Goal: Find specific page/section: Find specific page/section

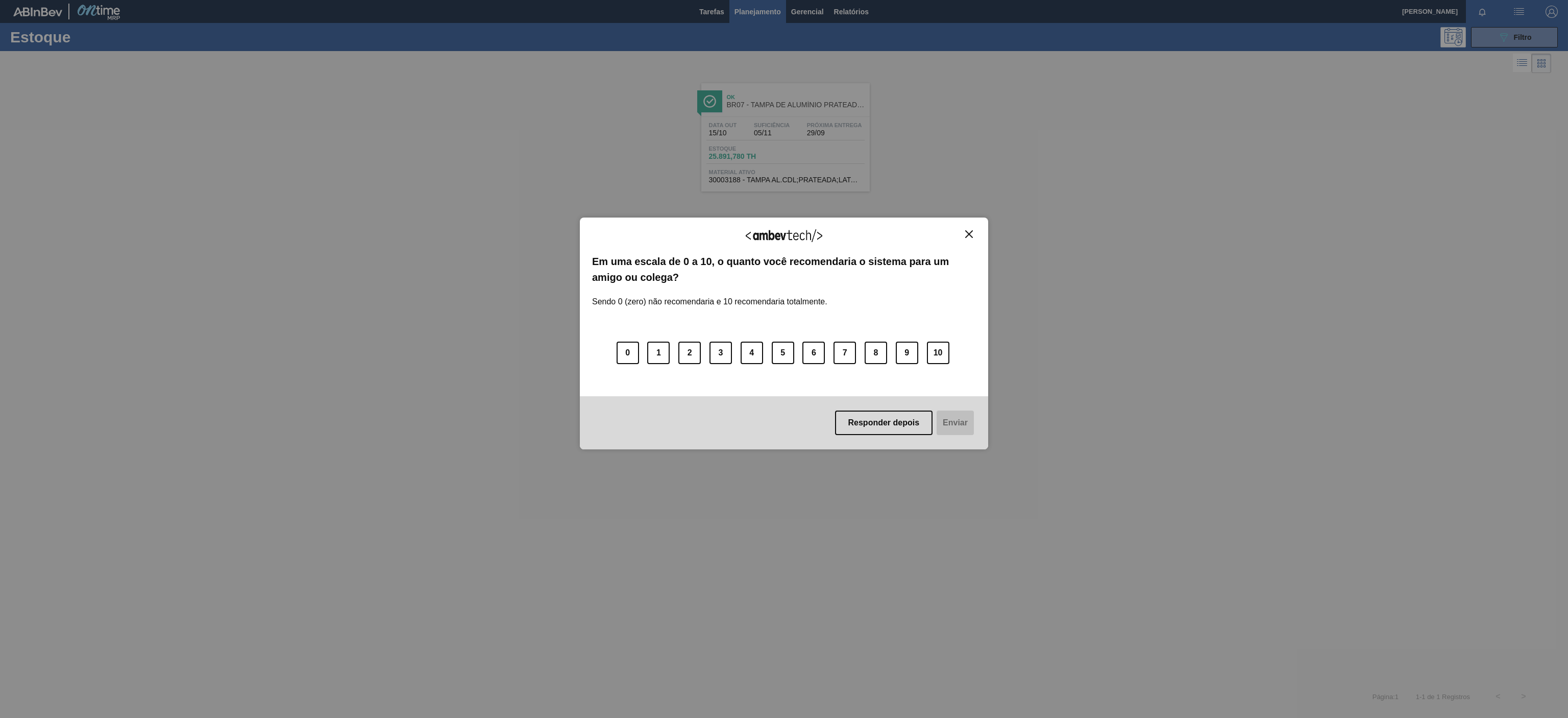
click at [970, 236] on img "Close" at bounding box center [969, 234] width 8 height 8
click at [968, 231] on img "Close" at bounding box center [969, 234] width 8 height 8
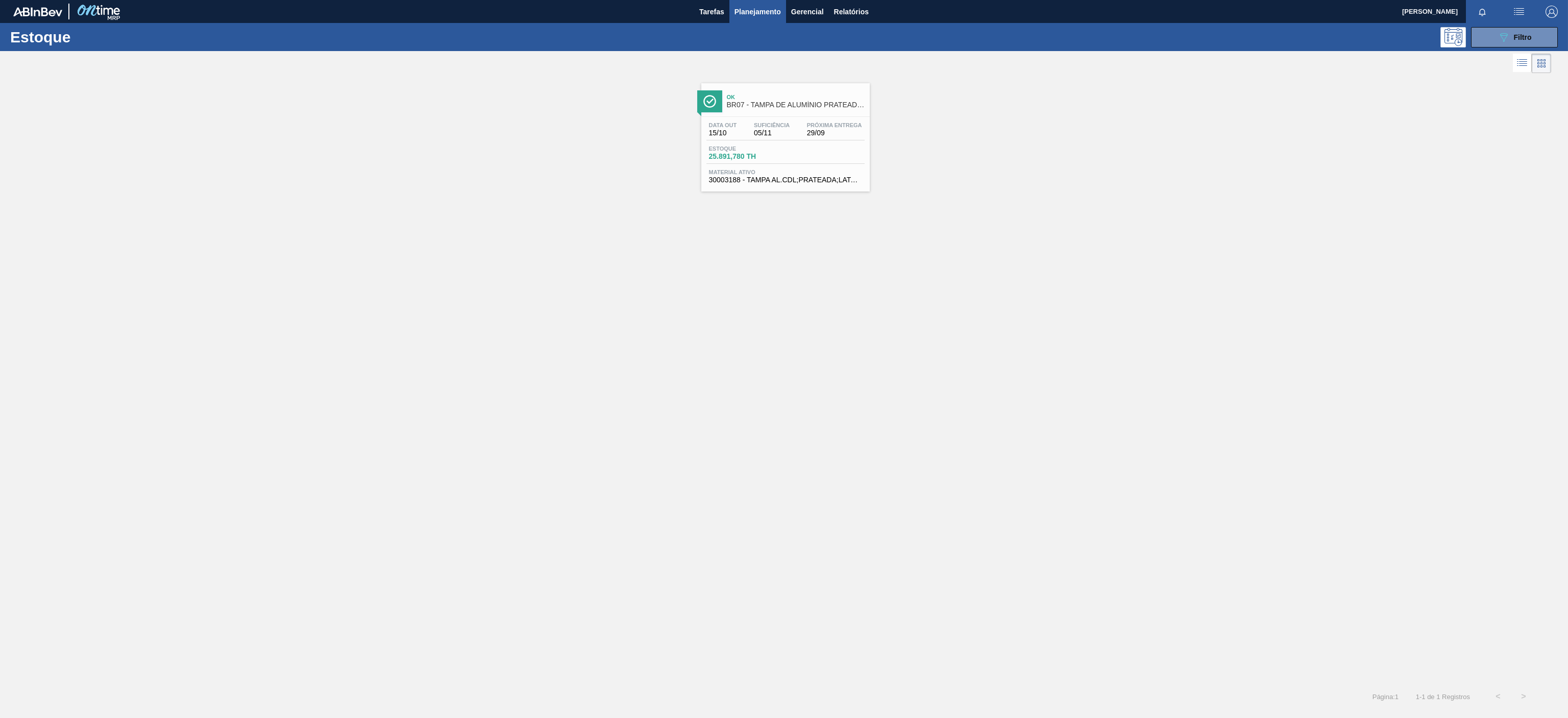
click at [798, 96] on span "Ok" at bounding box center [795, 97] width 138 height 6
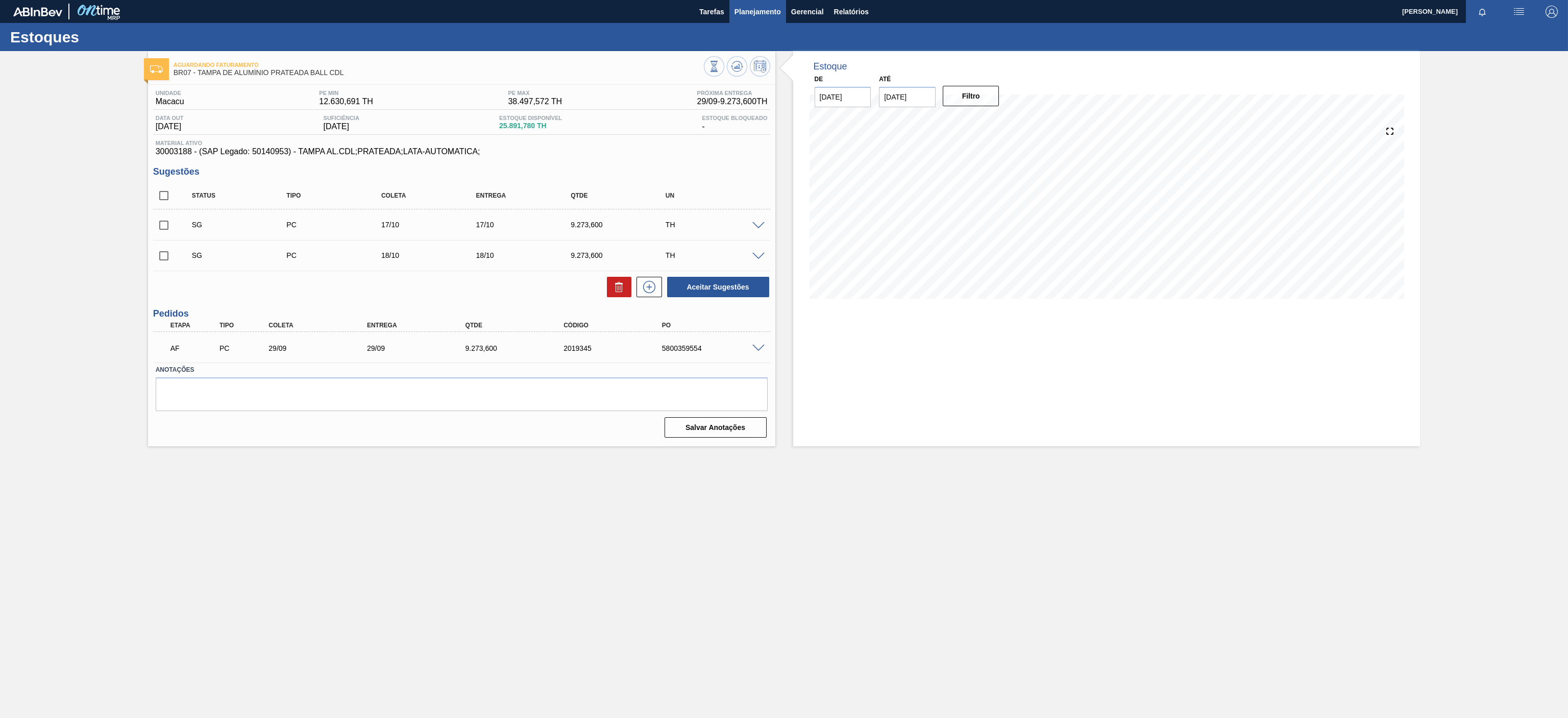
click at [751, 16] on span "Planejamento" at bounding box center [758, 12] width 47 height 13
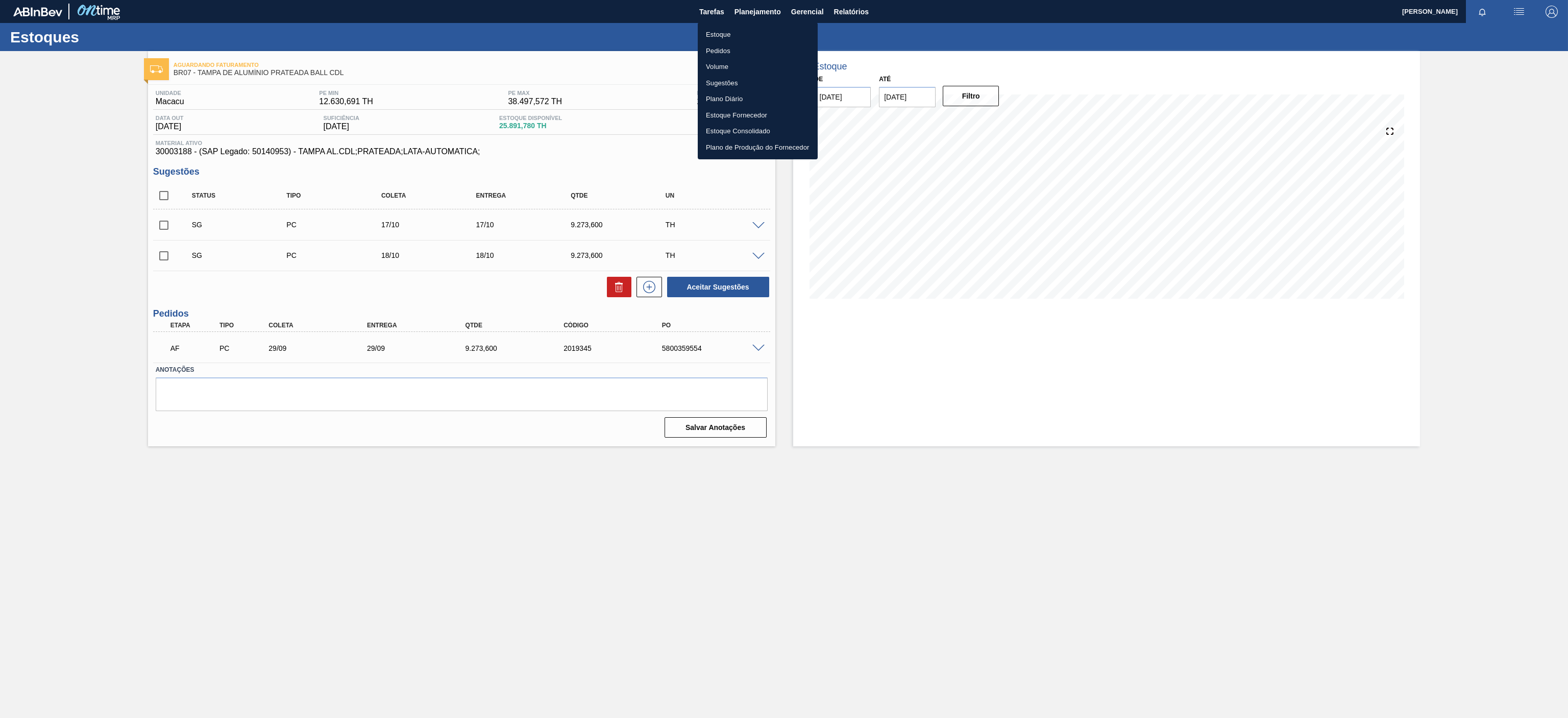
click at [717, 32] on li "Estoque" at bounding box center [757, 34] width 120 height 17
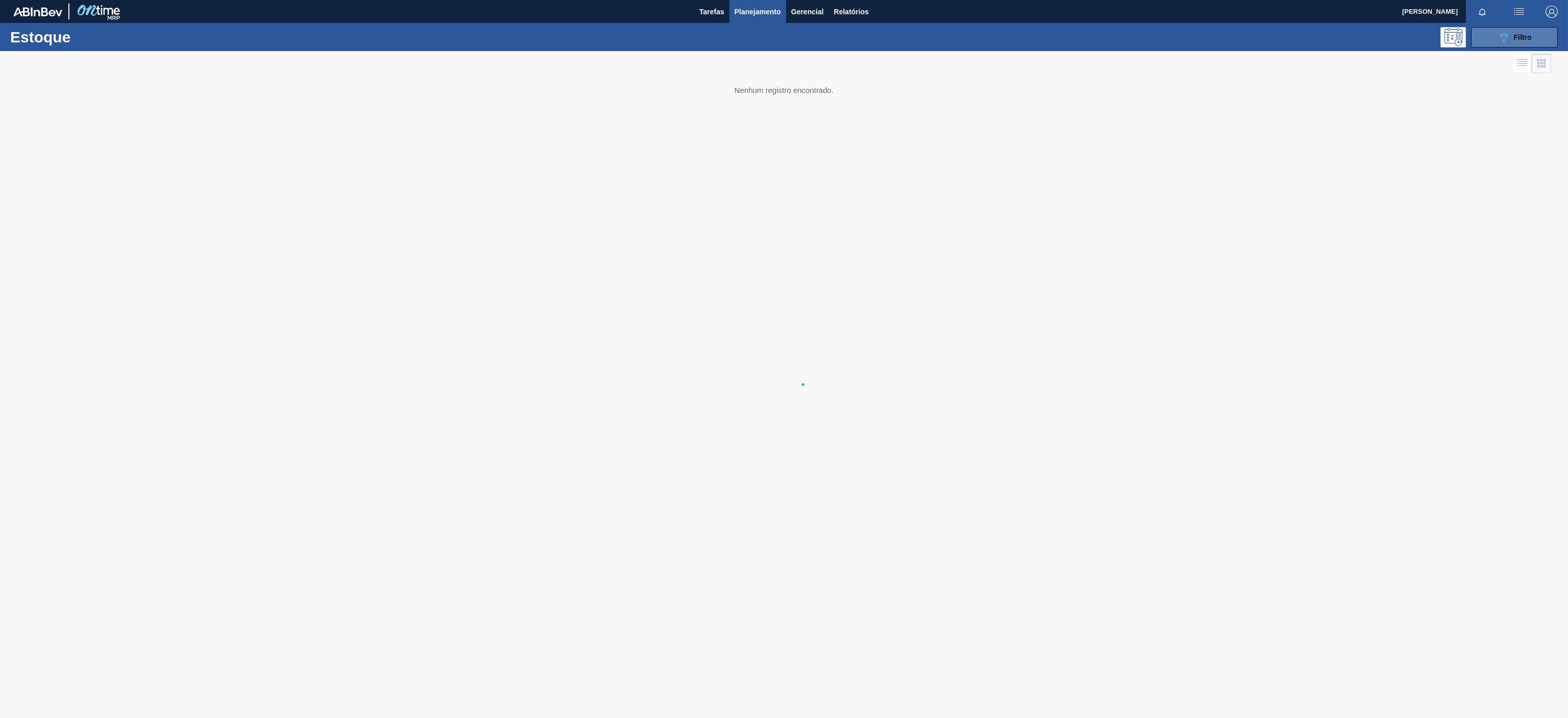
click at [1531, 36] on span "Filtro" at bounding box center [1523, 37] width 18 height 8
click at [1511, 327] on div at bounding box center [784, 383] width 1568 height 666
click at [1476, 322] on div at bounding box center [784, 383] width 1568 height 666
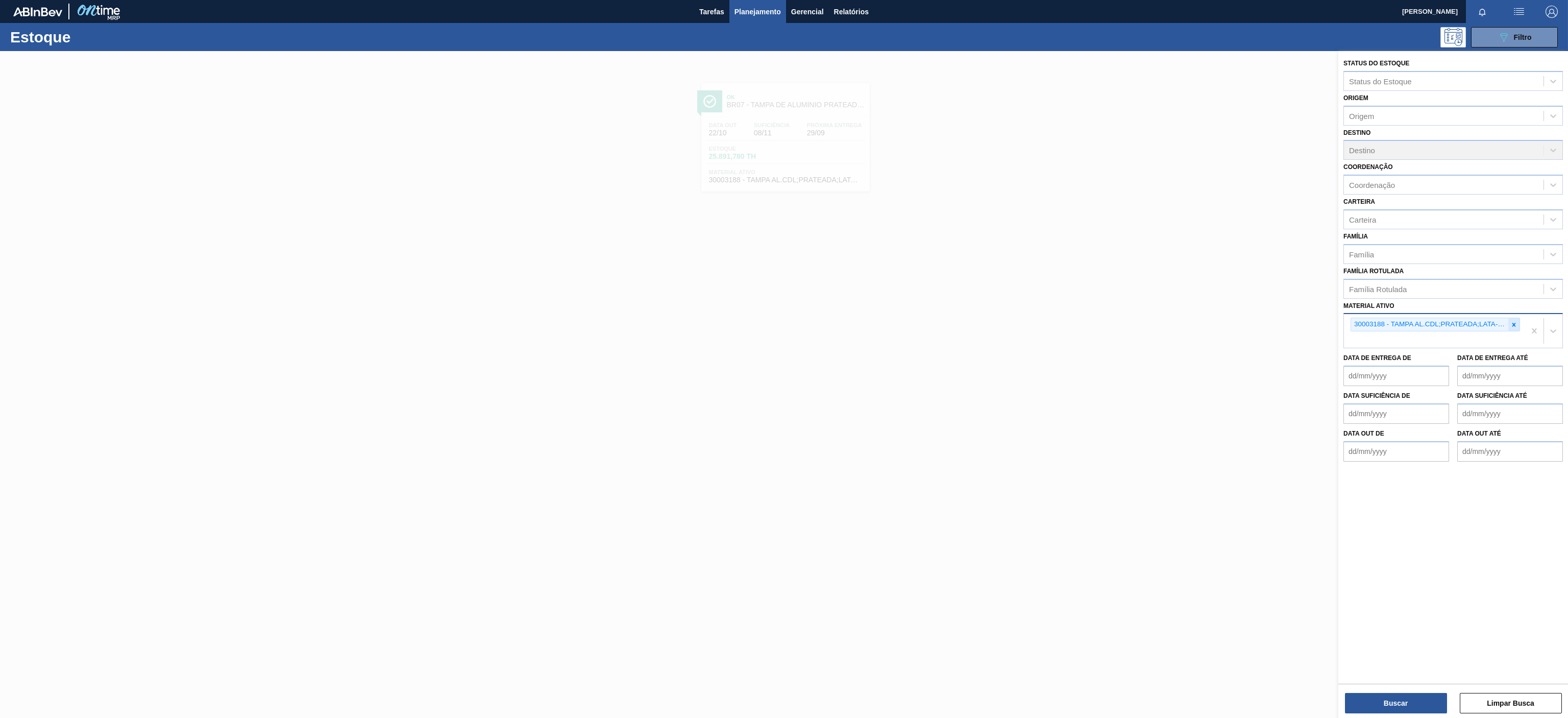
click at [1517, 328] on div at bounding box center [1514, 324] width 12 height 13
paste ativo "30000015"
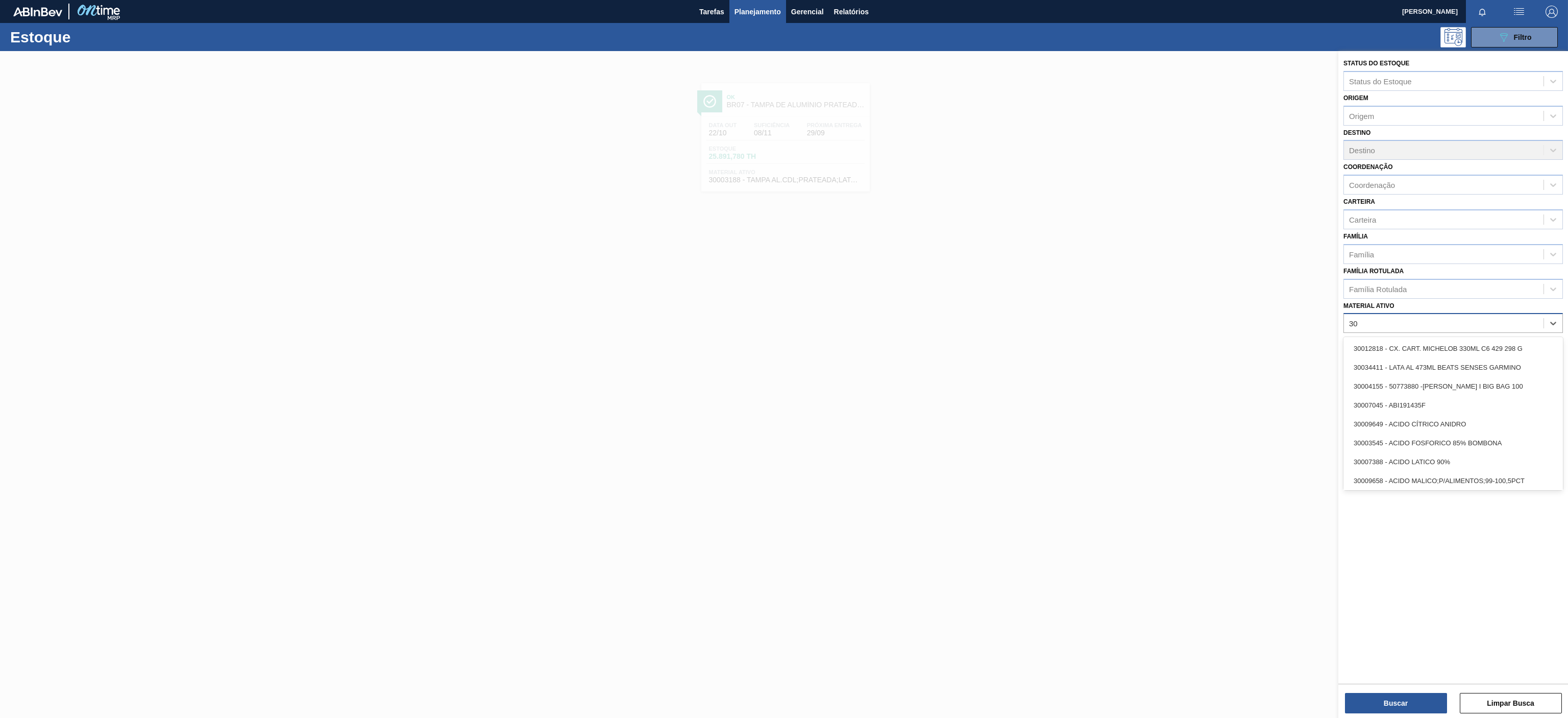
type ativo "3"
paste ativo "30003513"
type ativo "30003513"
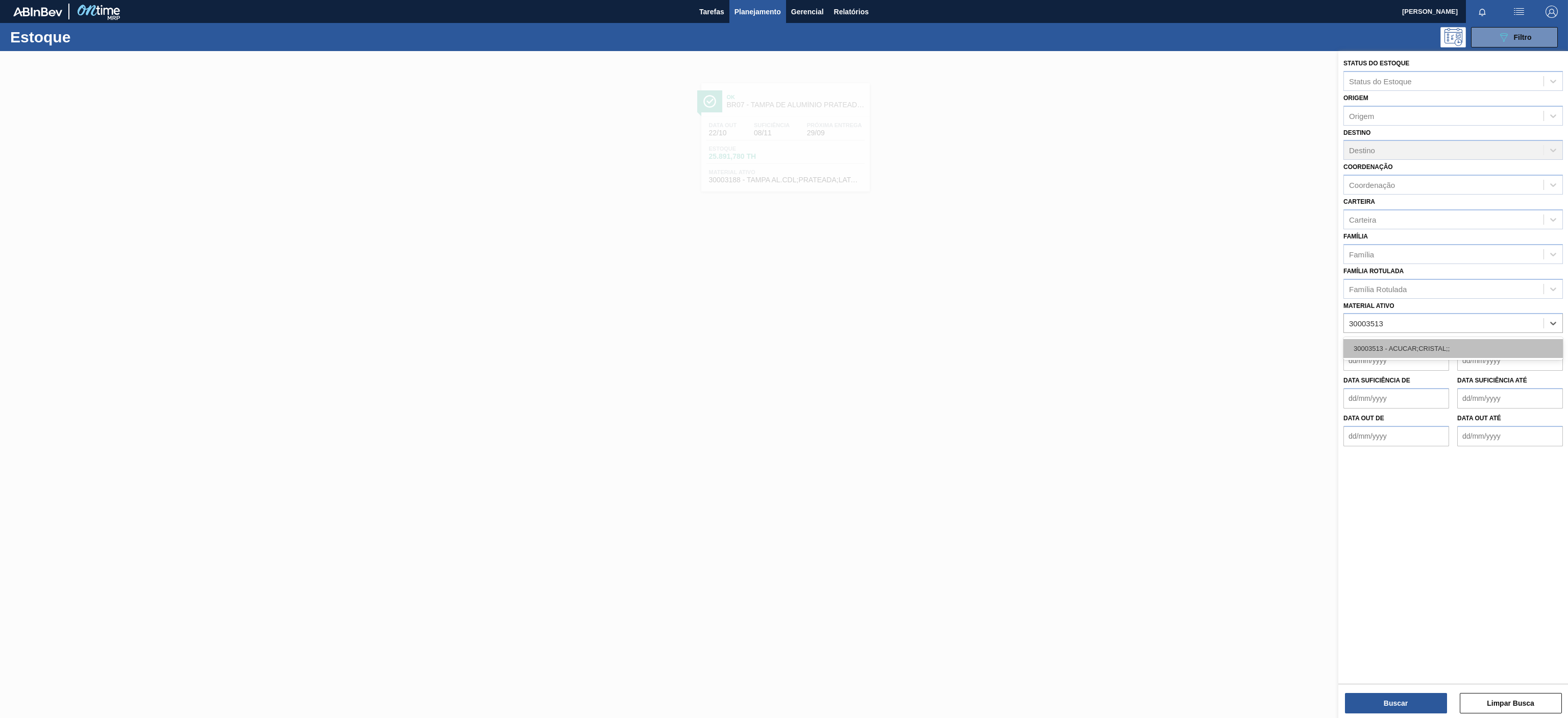
click at [1407, 358] on div "30003513 - ACUCAR;CRISTAL;;" at bounding box center [1453, 347] width 220 height 19
click at [1380, 704] on button "Buscar" at bounding box center [1396, 702] width 102 height 20
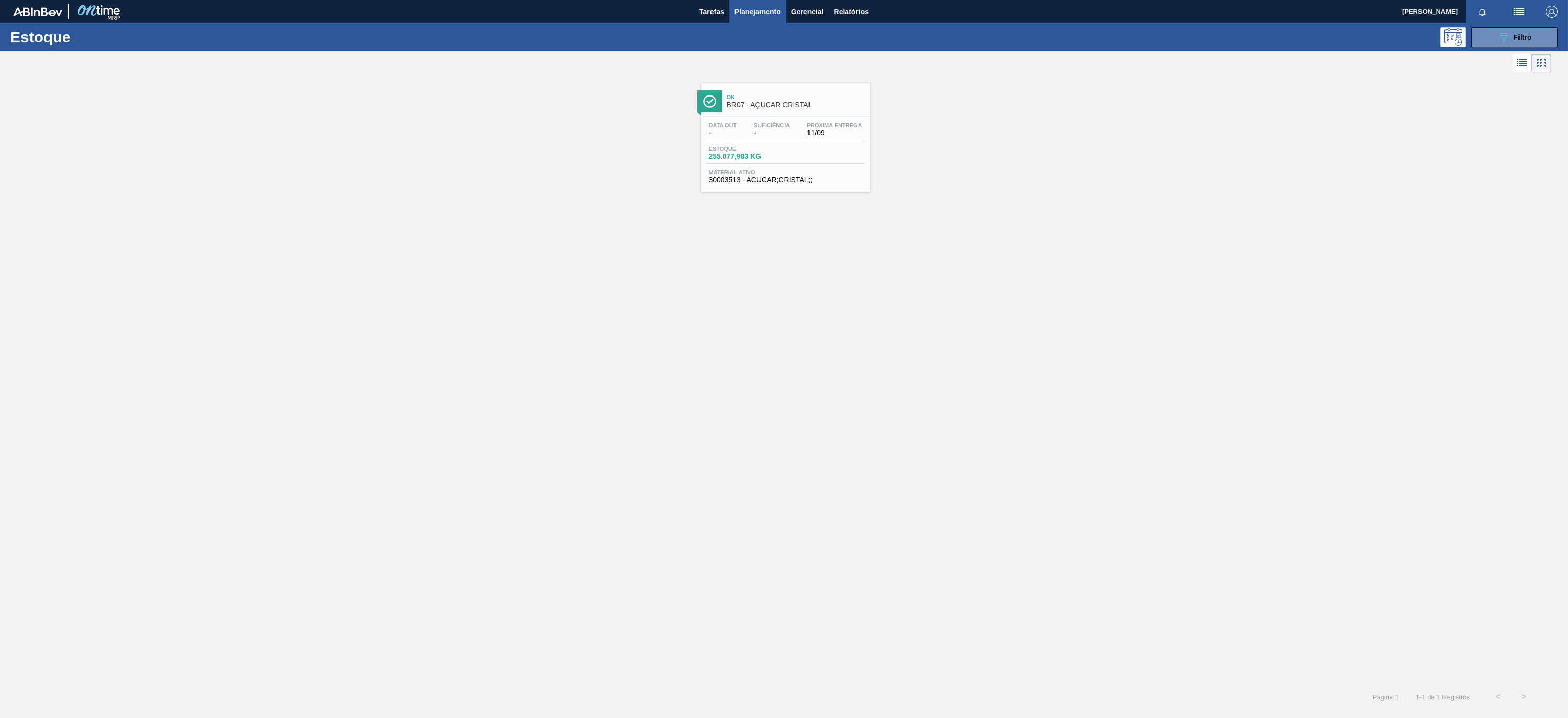
click at [828, 109] on div "Ok BR07 - AÇÚCAR CRISTAL" at bounding box center [795, 101] width 138 height 23
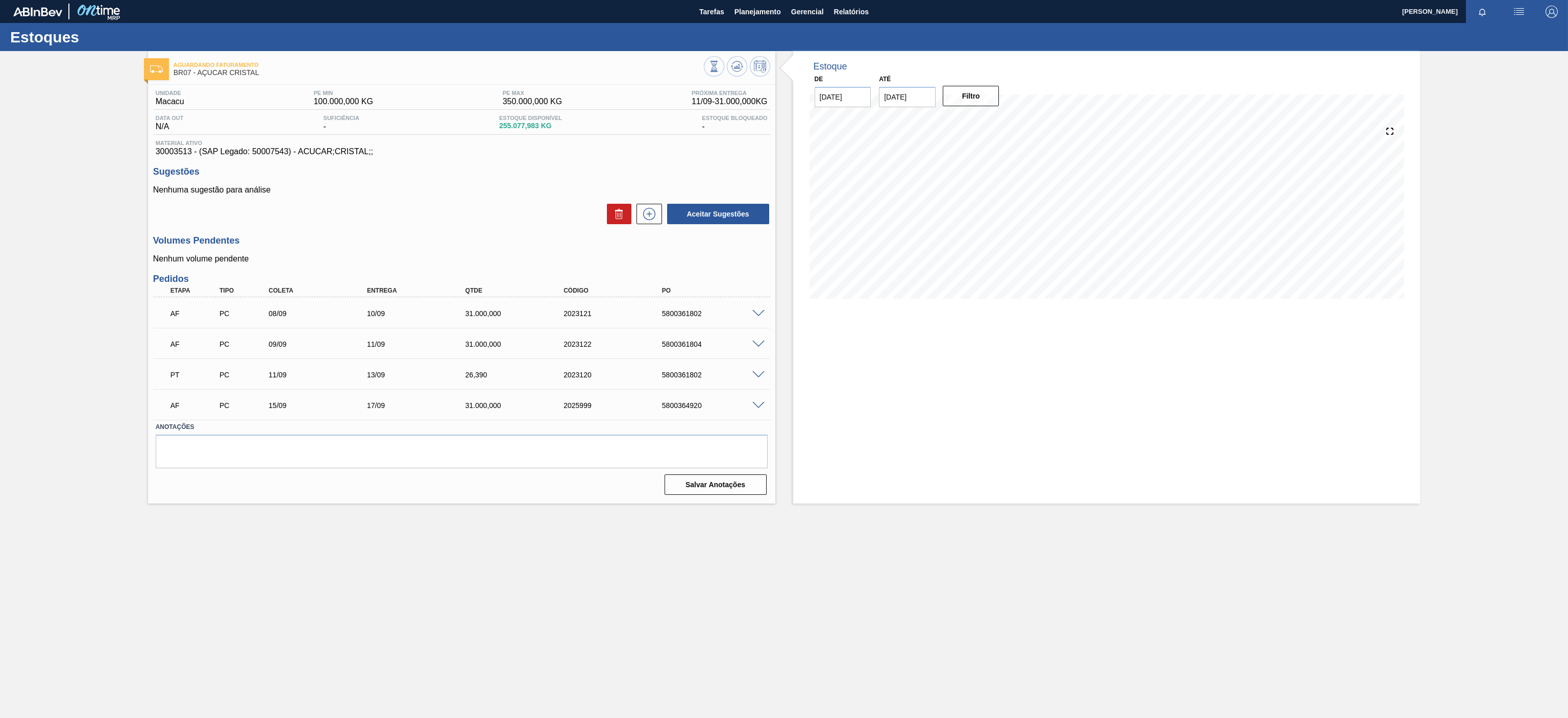
click at [1115, 586] on main "Tarefas Planejamento Gerencial Relatórios [PERSON_NAME] Marcar todas como lido …" at bounding box center [784, 359] width 1568 height 718
